Goal: Task Accomplishment & Management: Manage account settings

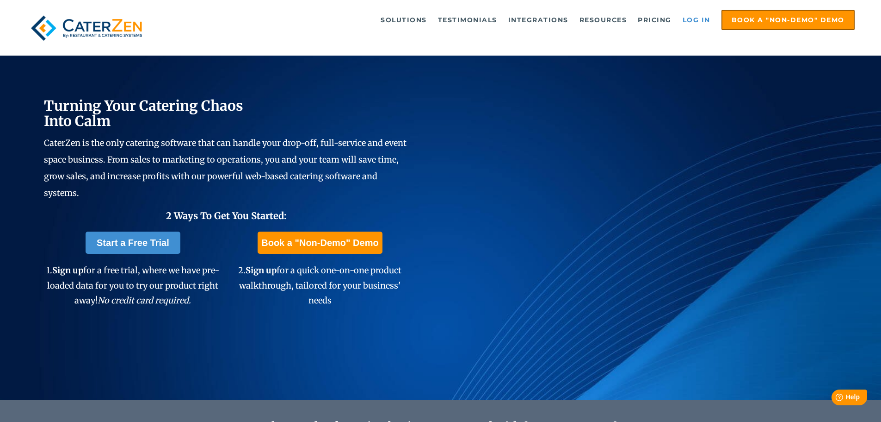
click at [694, 19] on link "Log in" at bounding box center [696, 20] width 37 height 19
click at [693, 17] on link "Log in" at bounding box center [696, 20] width 37 height 19
click at [695, 16] on link "Log in" at bounding box center [696, 20] width 37 height 19
